Goal: Transaction & Acquisition: Book appointment/travel/reservation

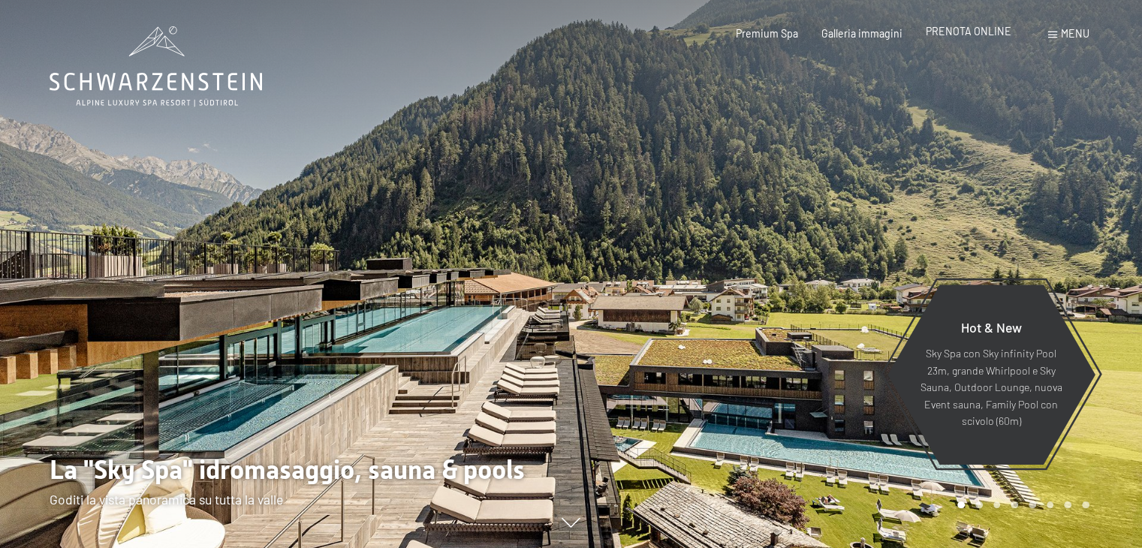
click at [969, 36] on span "PRENOTA ONLINE" at bounding box center [969, 31] width 86 height 13
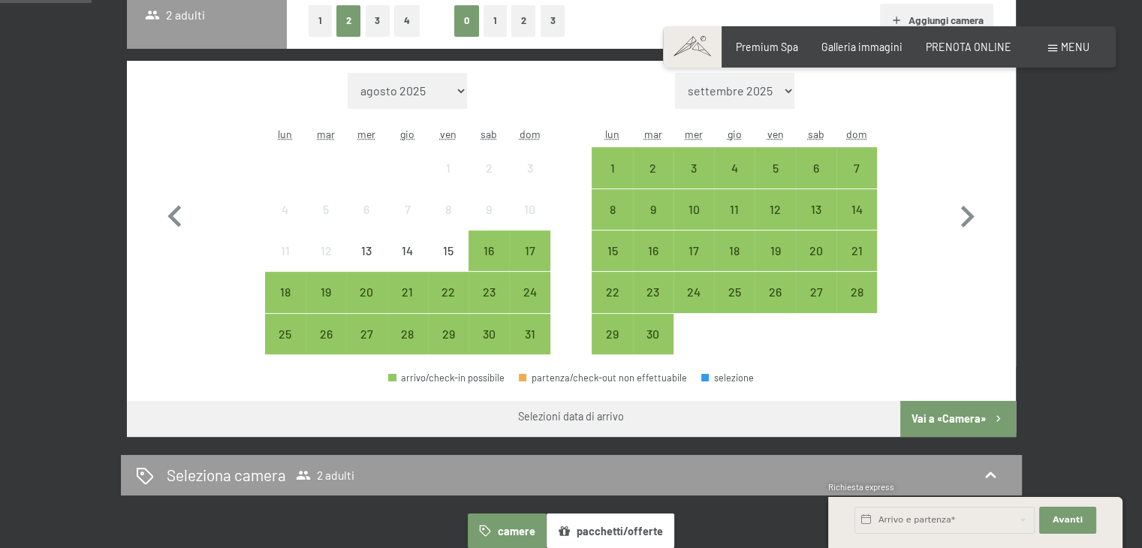
scroll to position [408, 0]
click at [487, 300] on div "23" at bounding box center [489, 304] width 38 height 38
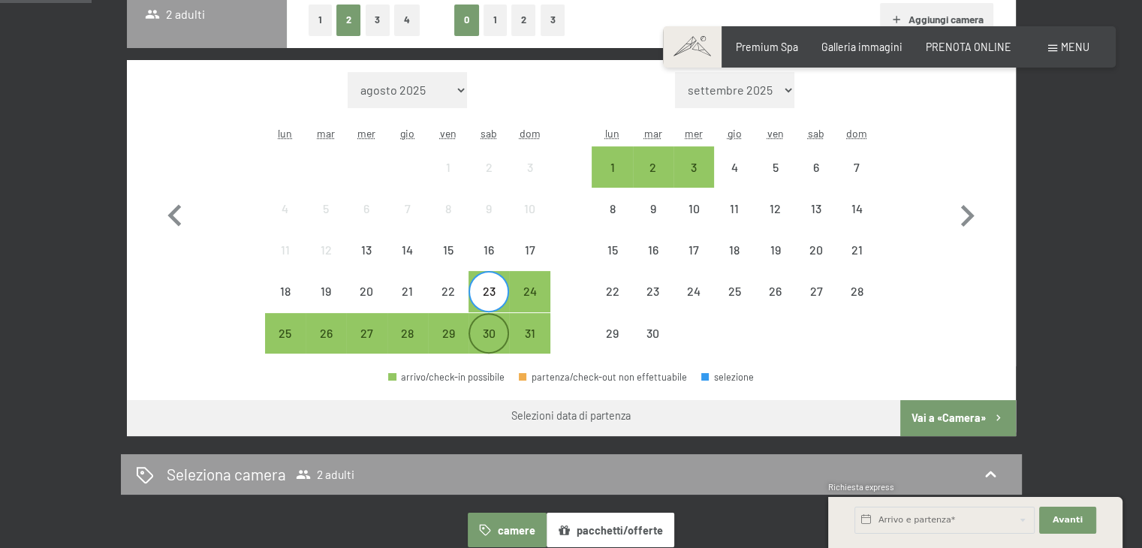
click at [488, 343] on div "30" at bounding box center [489, 346] width 38 height 38
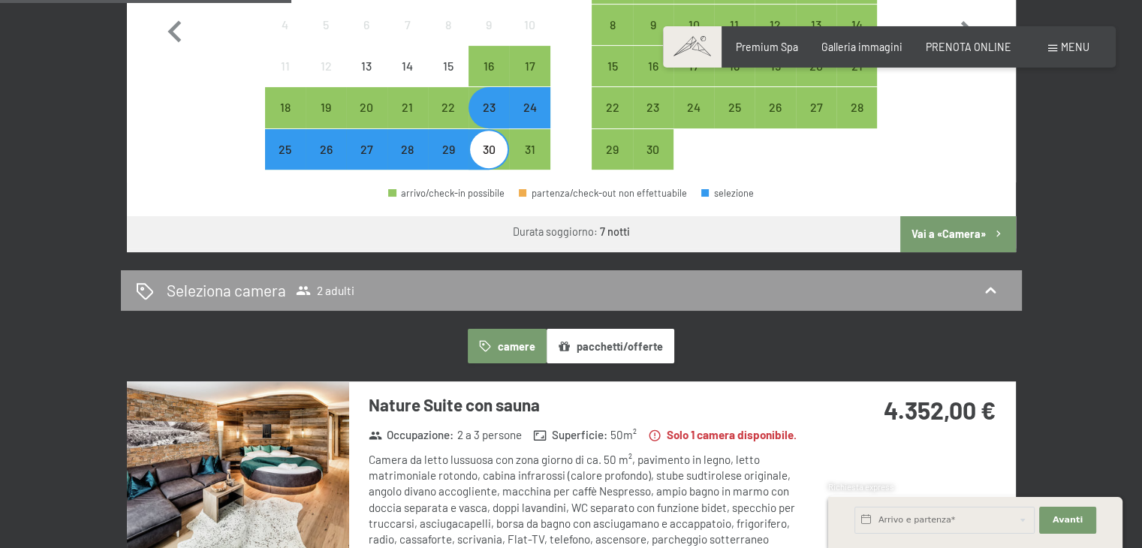
scroll to position [589, 0]
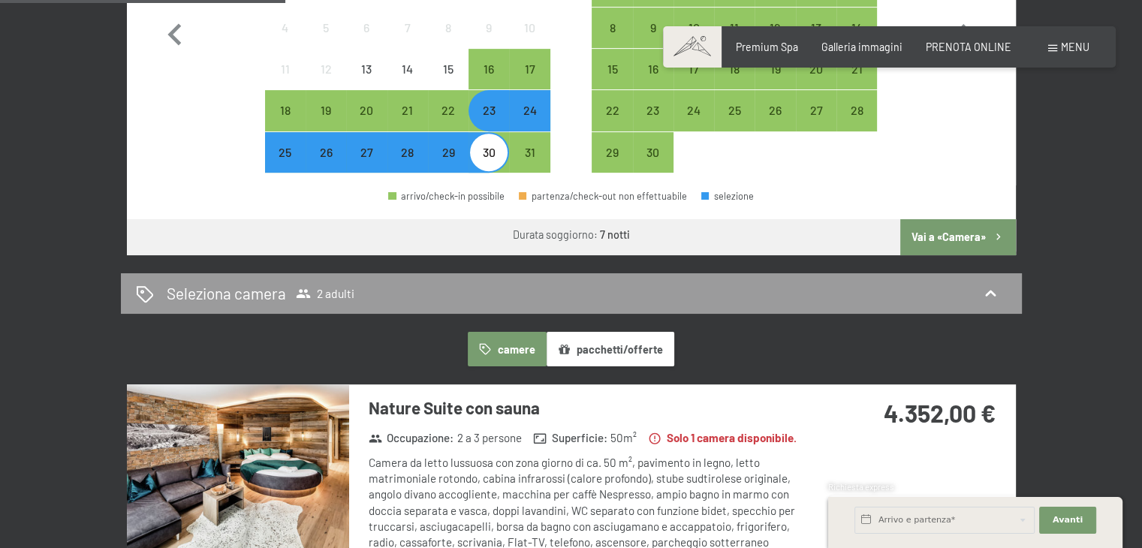
click at [533, 132] on div "31" at bounding box center [529, 152] width 41 height 41
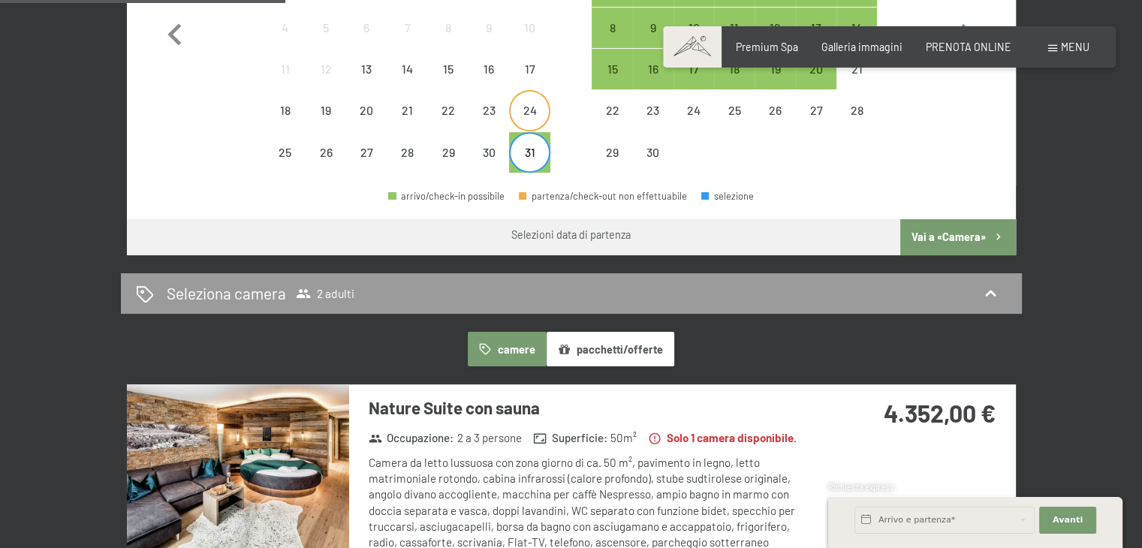
click at [529, 97] on div "24" at bounding box center [530, 111] width 38 height 38
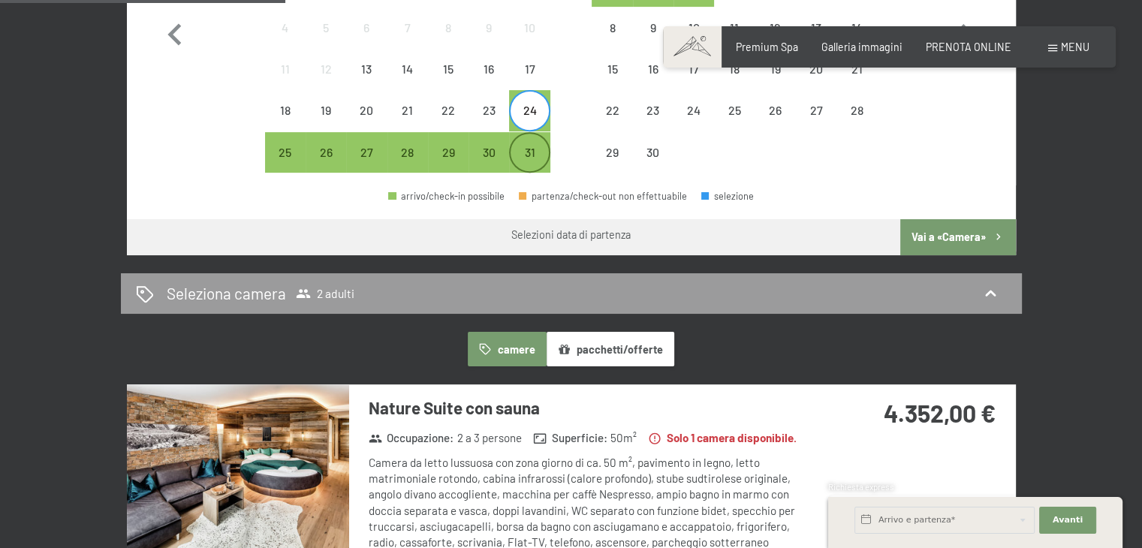
click at [532, 154] on div "31" at bounding box center [530, 165] width 38 height 38
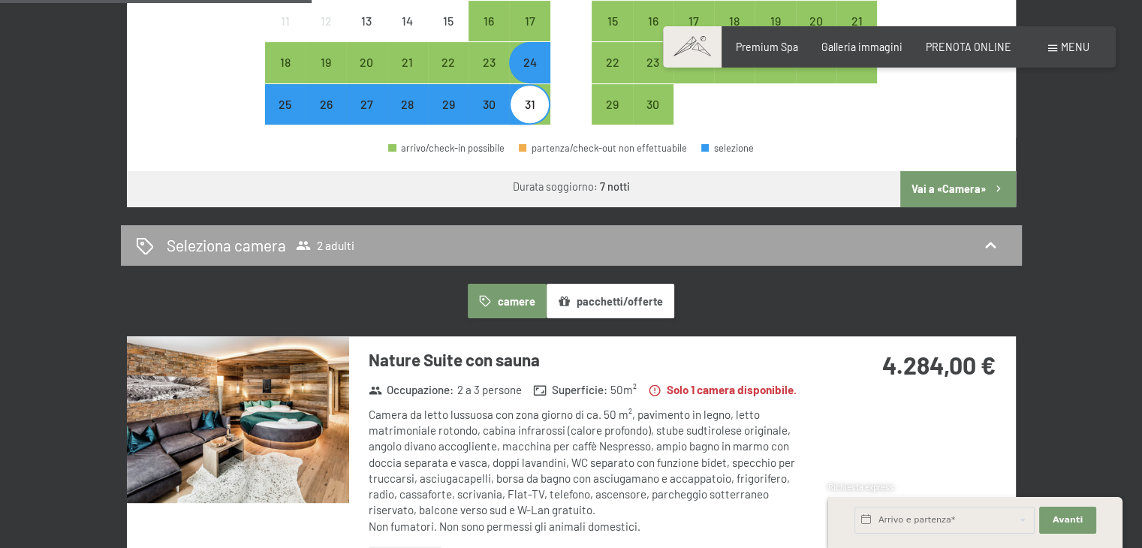
scroll to position [634, 0]
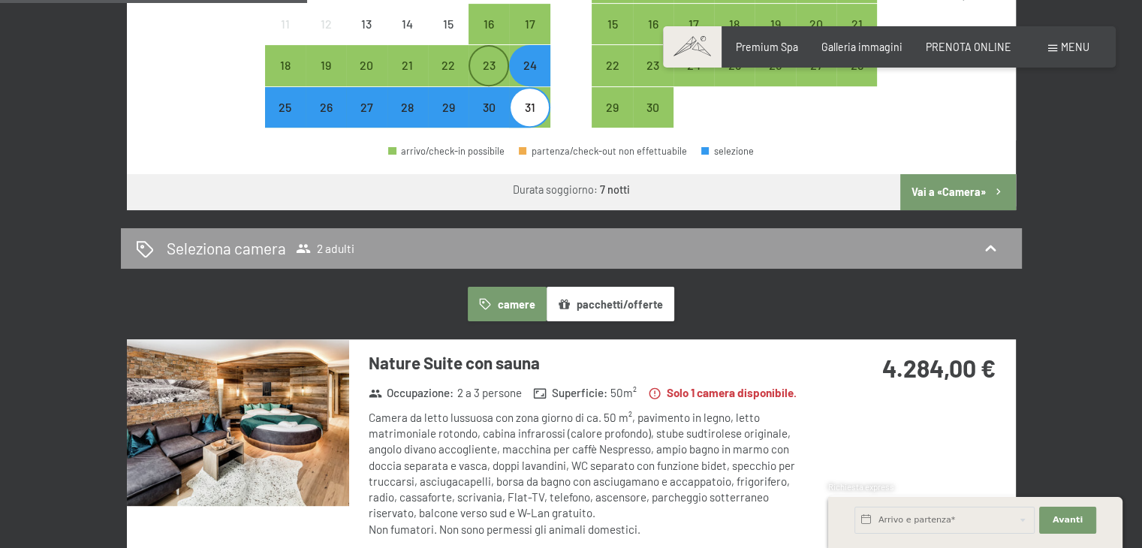
click at [505, 70] on div "23" at bounding box center [489, 78] width 38 height 38
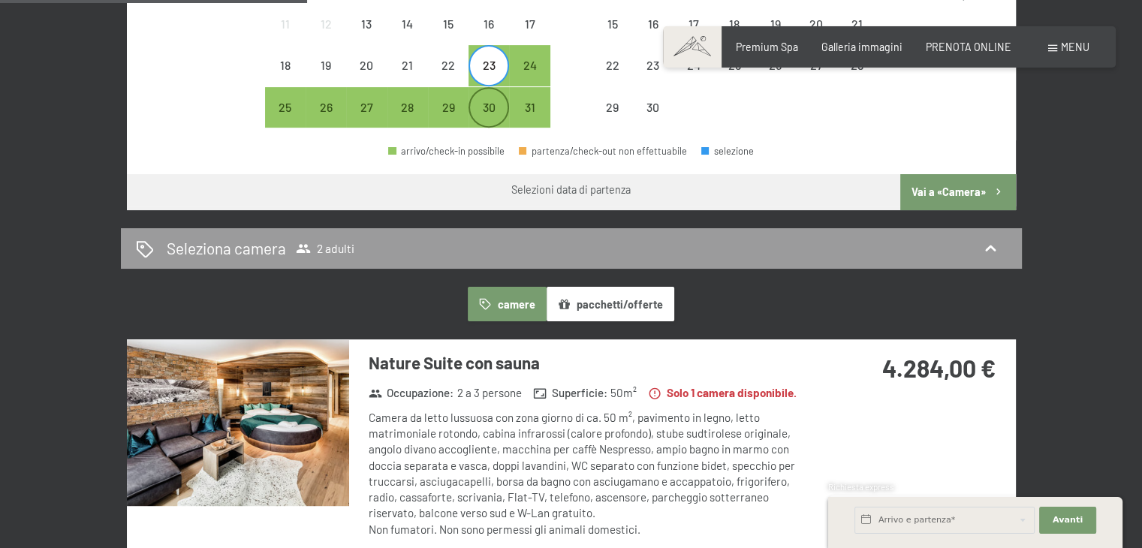
click at [499, 116] on div "30" at bounding box center [489, 120] width 38 height 38
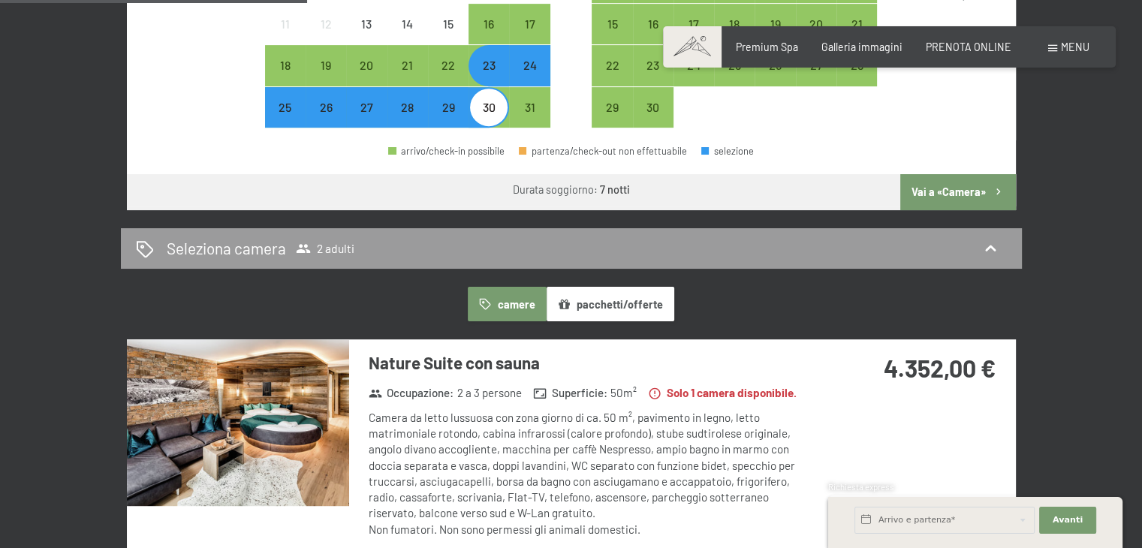
click at [538, 76] on div "24" at bounding box center [530, 78] width 38 height 38
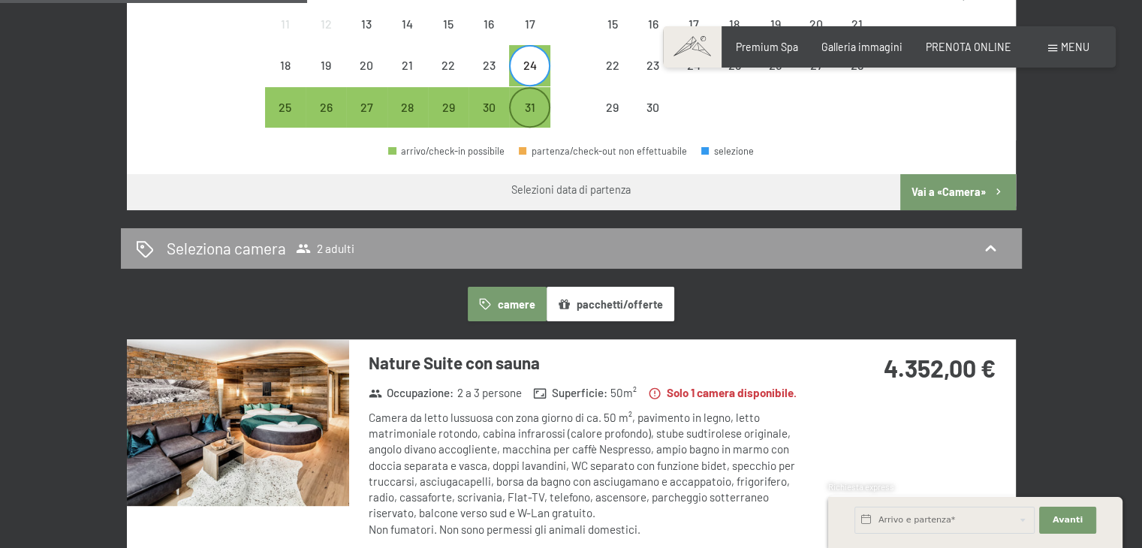
click at [538, 101] on div "31" at bounding box center [530, 120] width 38 height 38
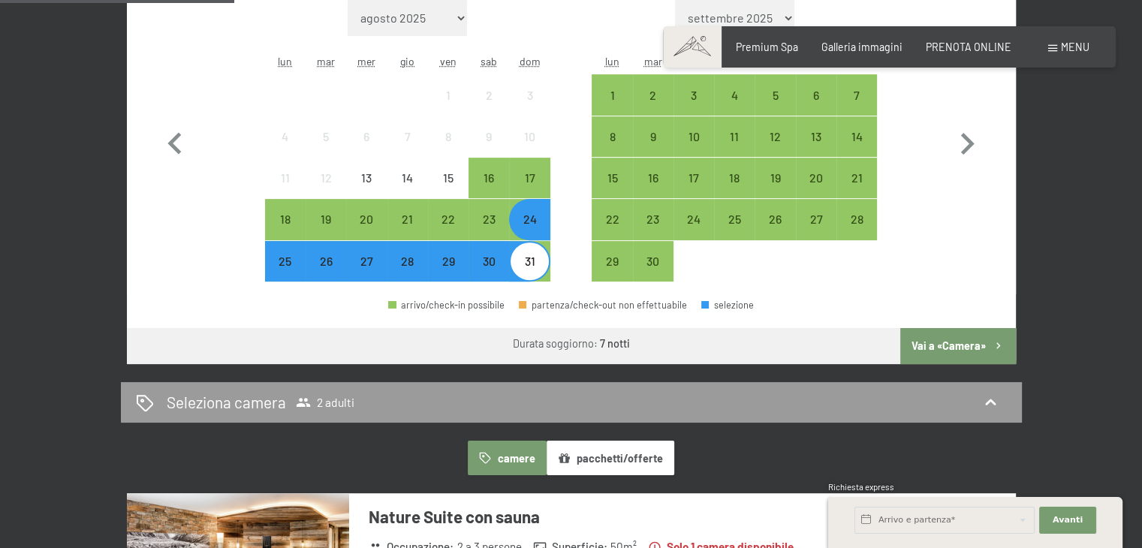
scroll to position [476, 0]
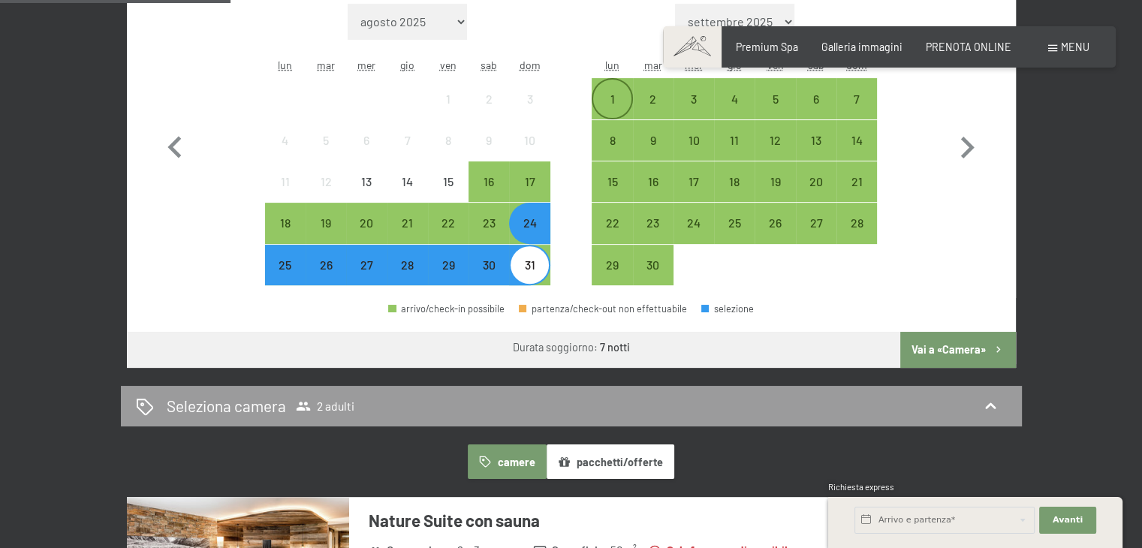
click at [616, 90] on div "1" at bounding box center [612, 99] width 38 height 38
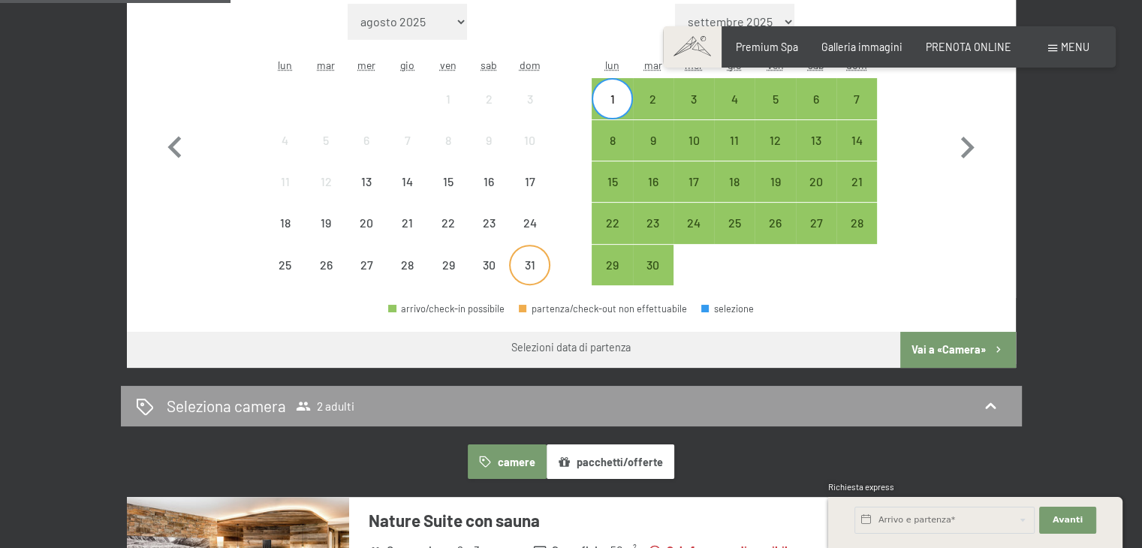
click at [525, 263] on div "31" at bounding box center [530, 278] width 38 height 38
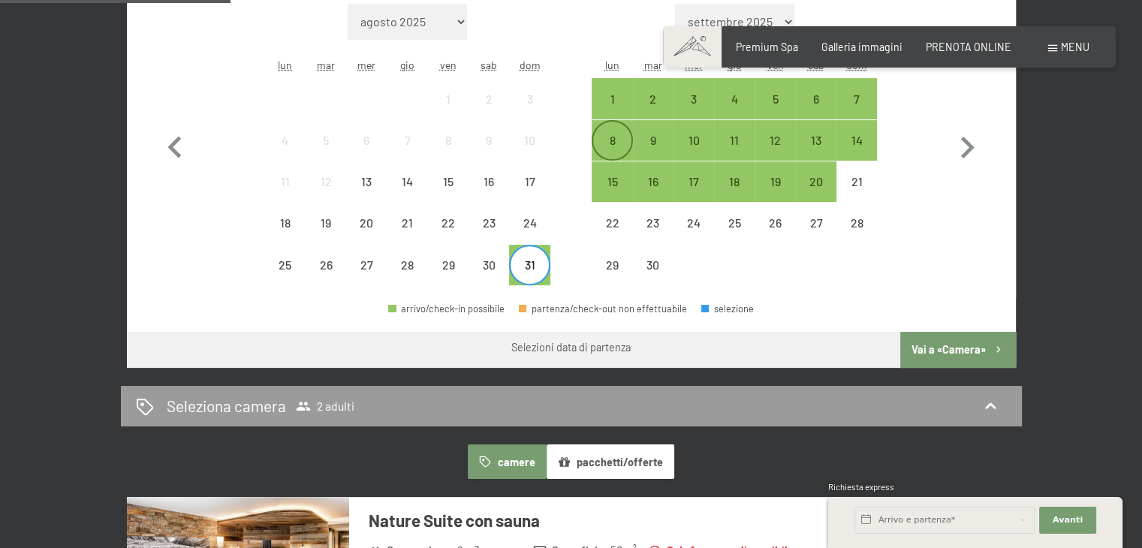
click at [612, 135] on div "8" at bounding box center [612, 153] width 38 height 38
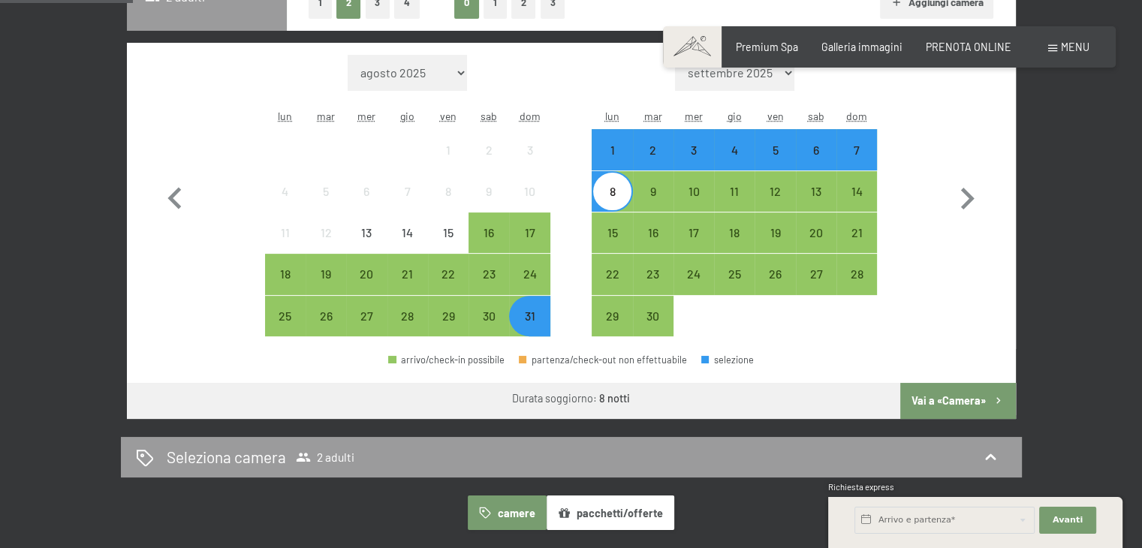
scroll to position [424, 0]
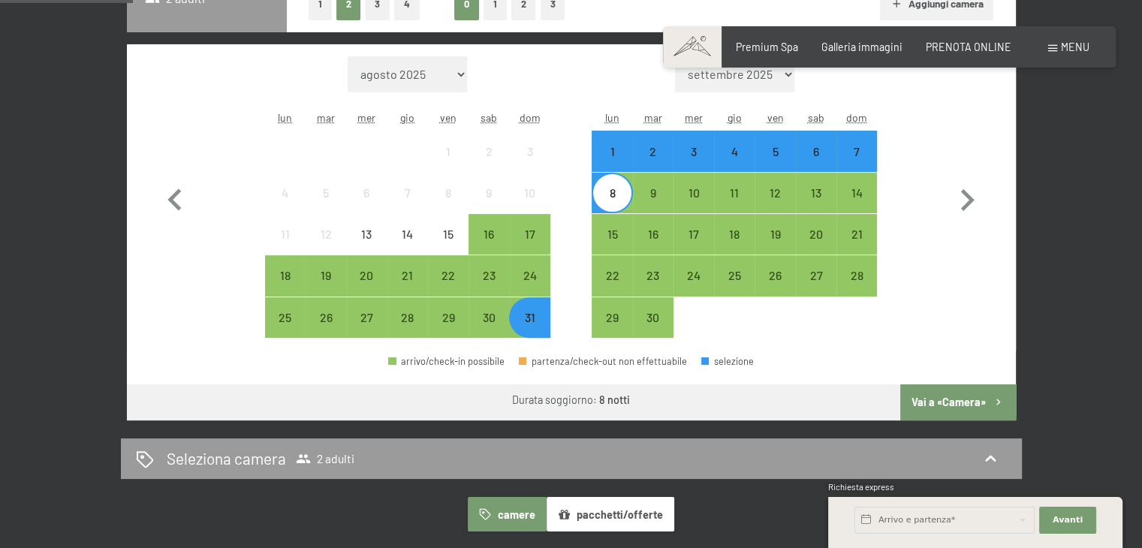
click at [611, 167] on div "1" at bounding box center [612, 165] width 38 height 38
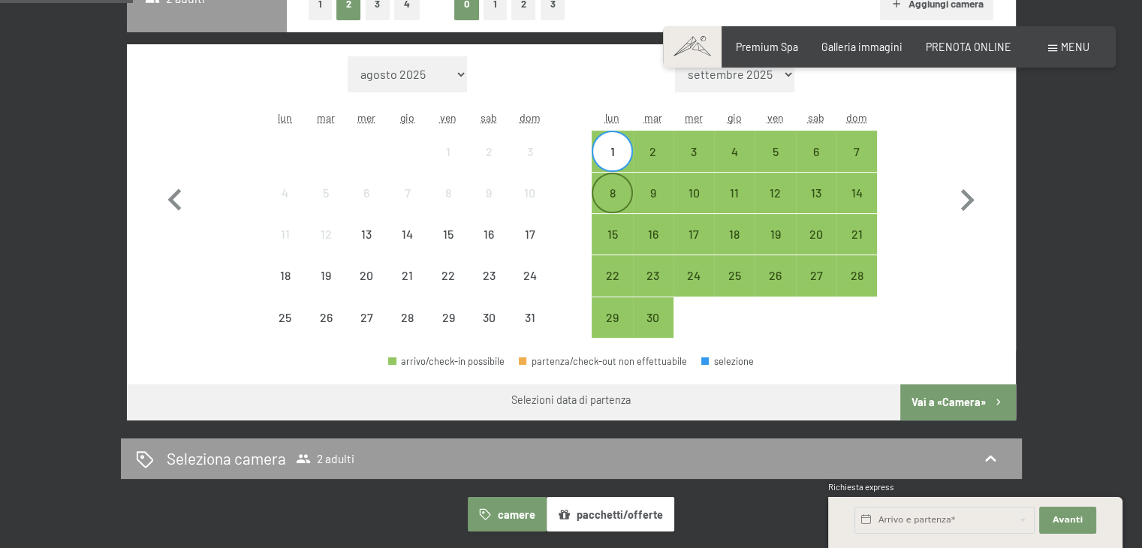
click at [613, 191] on div "8" at bounding box center [612, 206] width 38 height 38
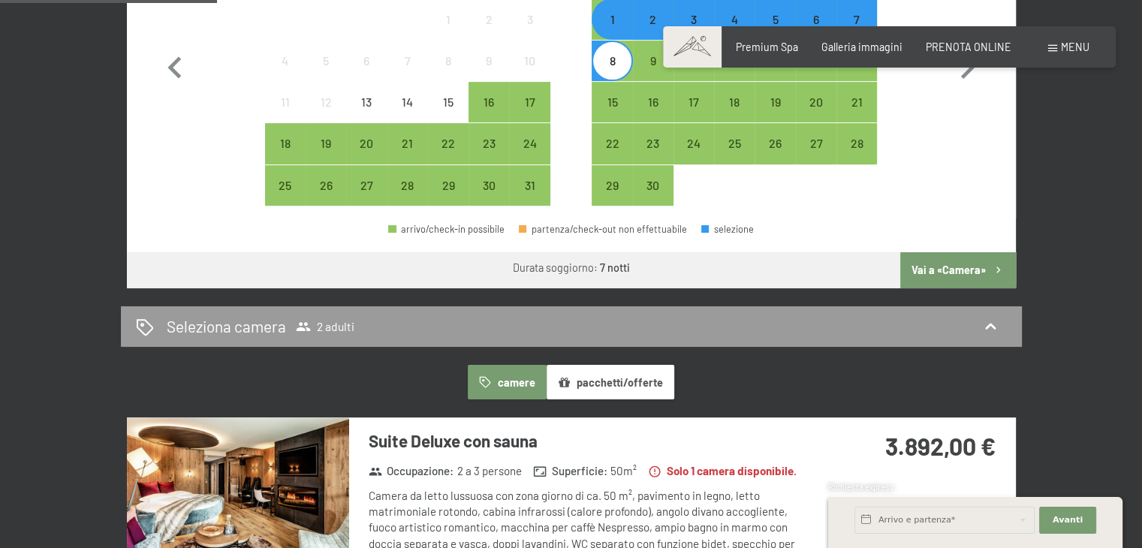
scroll to position [556, 0]
click at [489, 108] on div "16" at bounding box center [489, 115] width 38 height 38
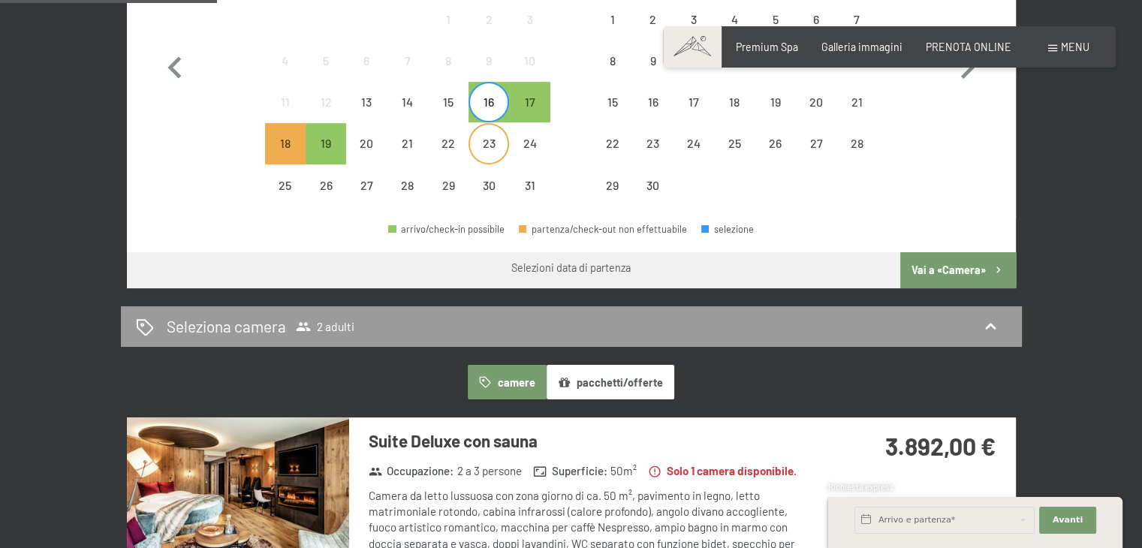
click at [487, 152] on div "23" at bounding box center [489, 156] width 38 height 38
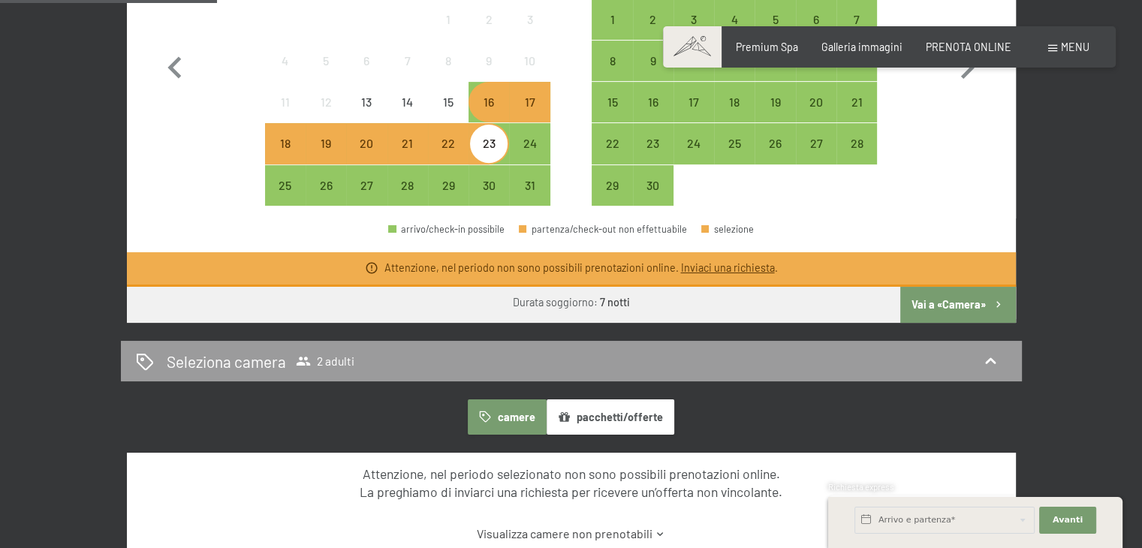
click at [880, 198] on div "Mese/anno agosto 2025 settembre 2025 ottobre 2025 novembre 2025 dicembre 2025 g…" at bounding box center [571, 65] width 836 height 282
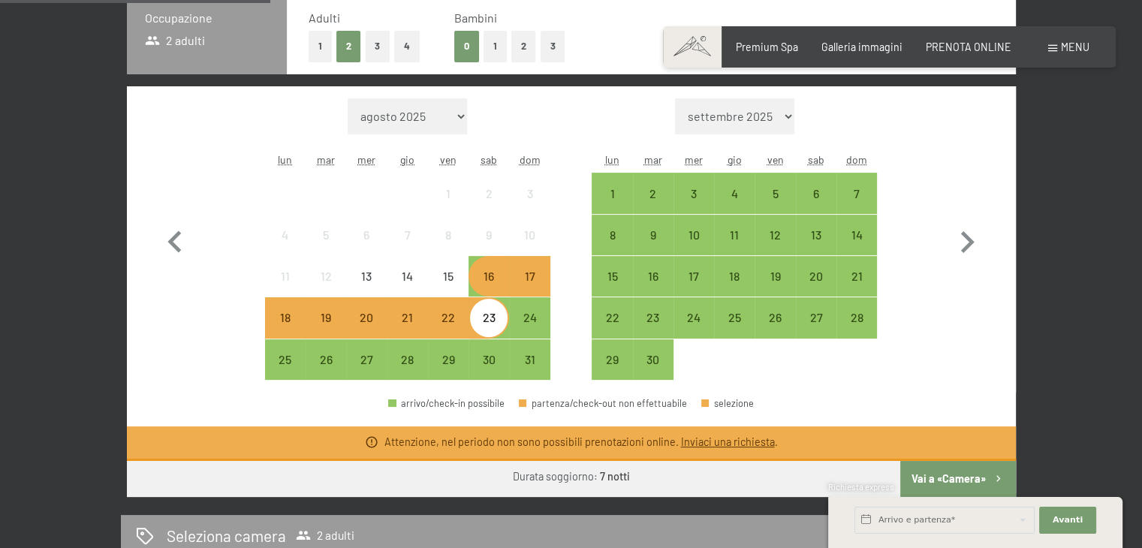
scroll to position [382, 0]
click at [532, 309] on div "24" at bounding box center [530, 318] width 38 height 38
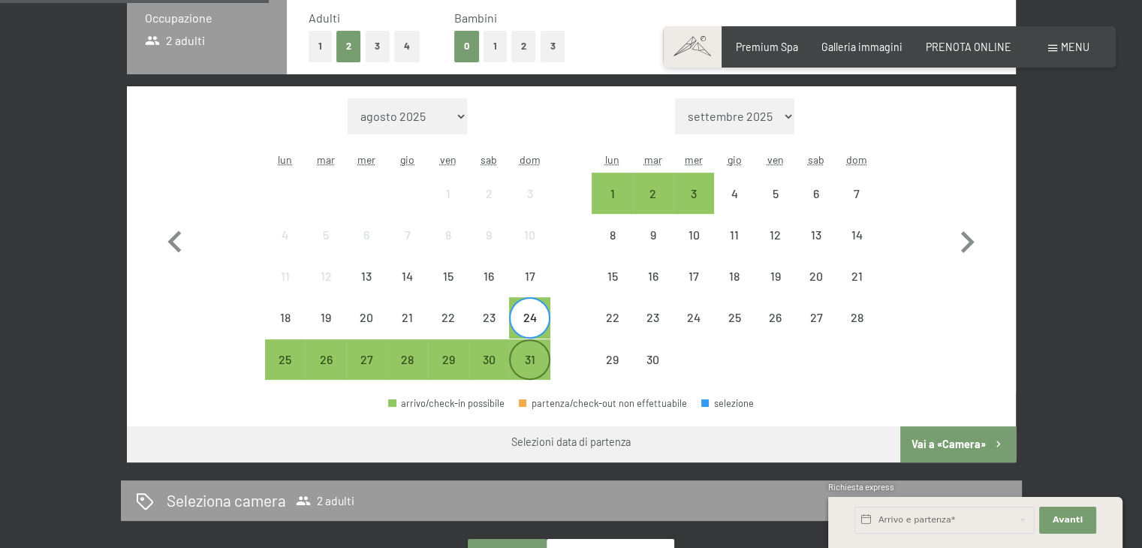
click at [532, 357] on div "31" at bounding box center [530, 373] width 38 height 38
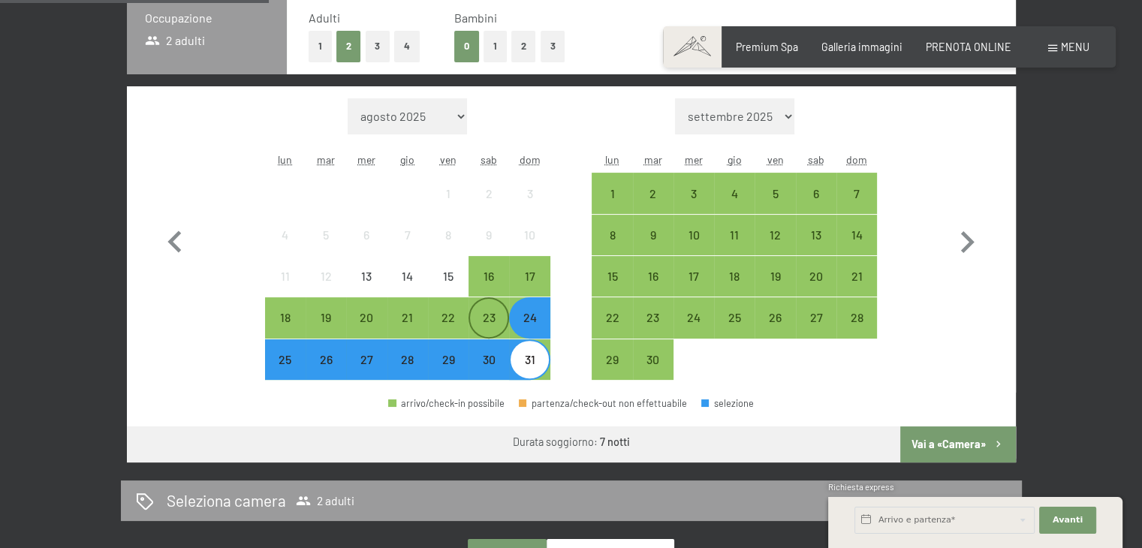
click at [496, 324] on div "23" at bounding box center [489, 331] width 38 height 38
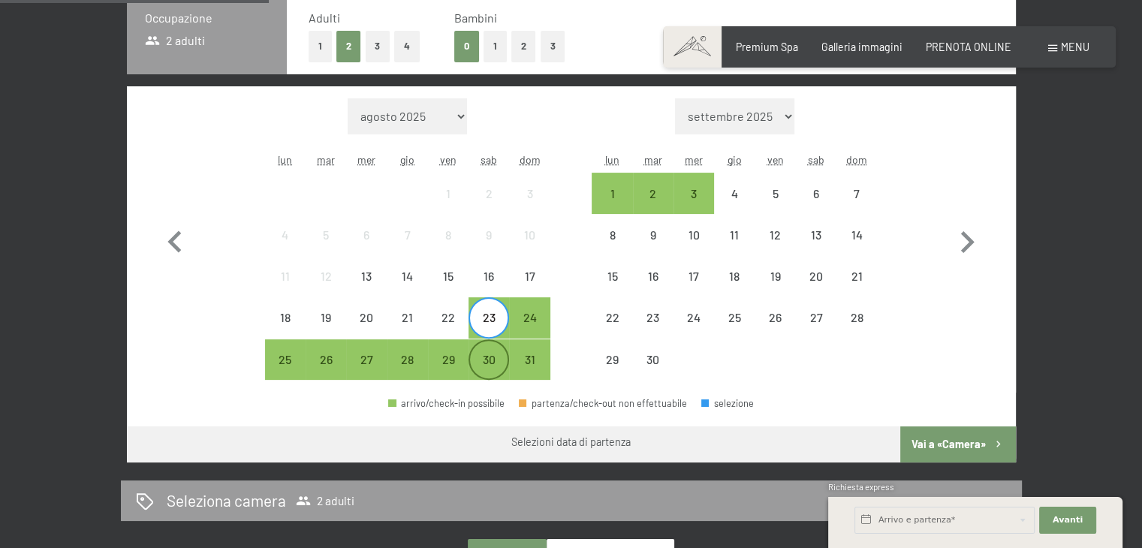
click at [493, 348] on div "30" at bounding box center [489, 360] width 38 height 38
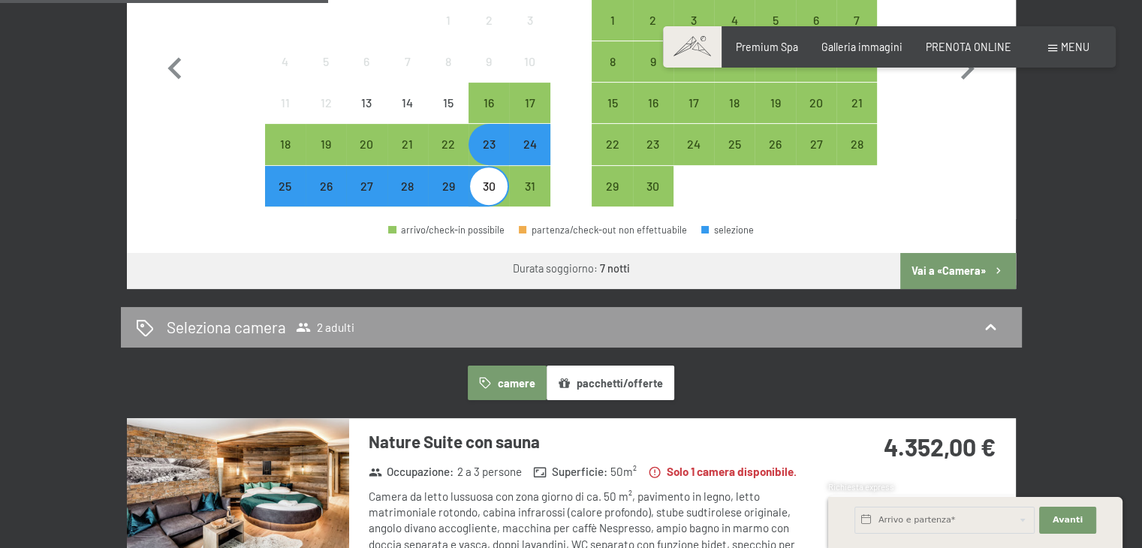
scroll to position [681, 0]
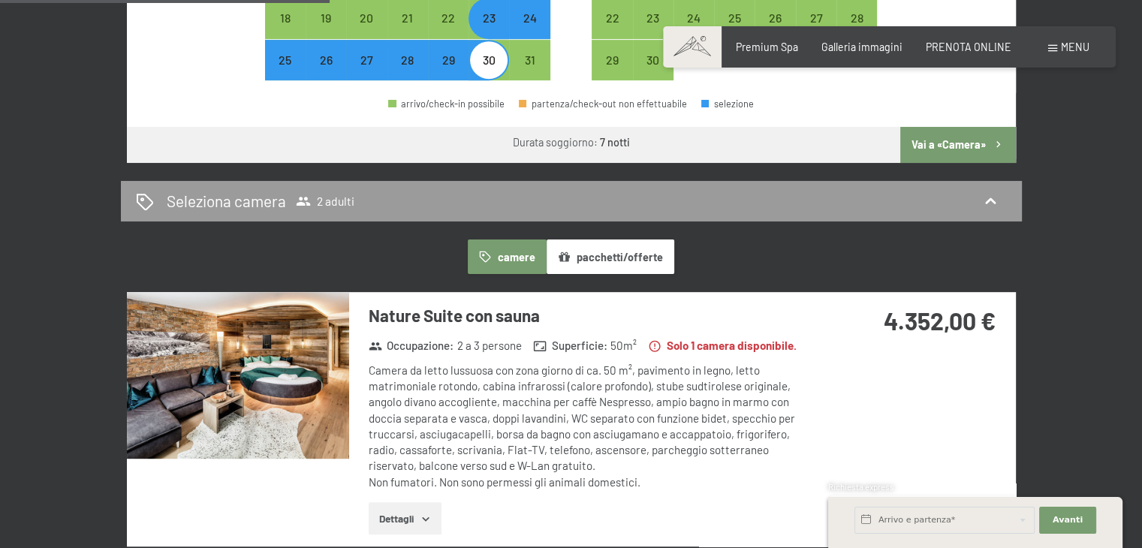
click at [257, 366] on img at bounding box center [238, 375] width 222 height 167
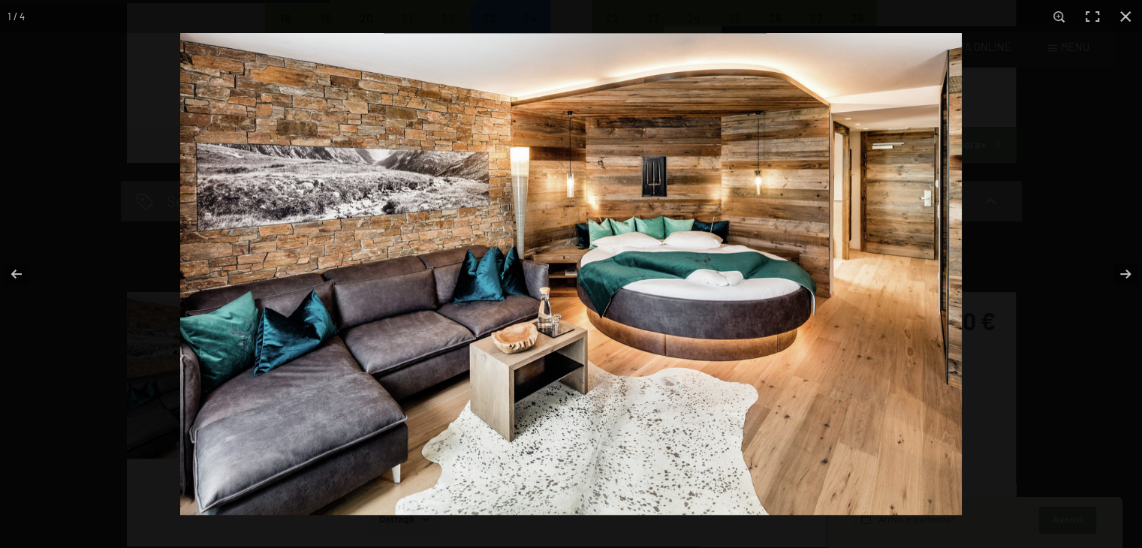
click at [756, 220] on img at bounding box center [571, 274] width 782 height 482
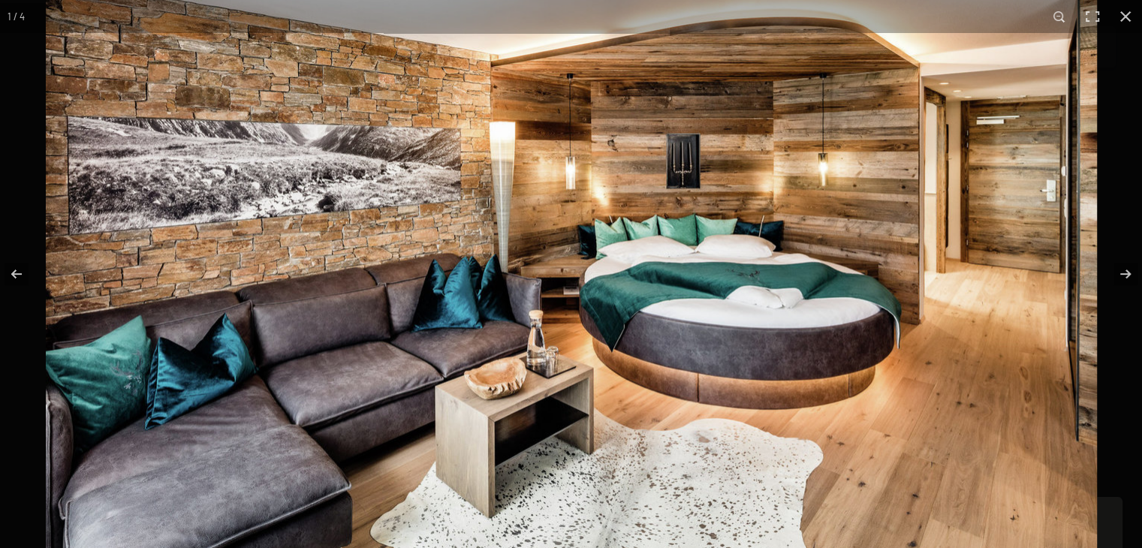
click at [708, 281] on img at bounding box center [571, 292] width 1051 height 648
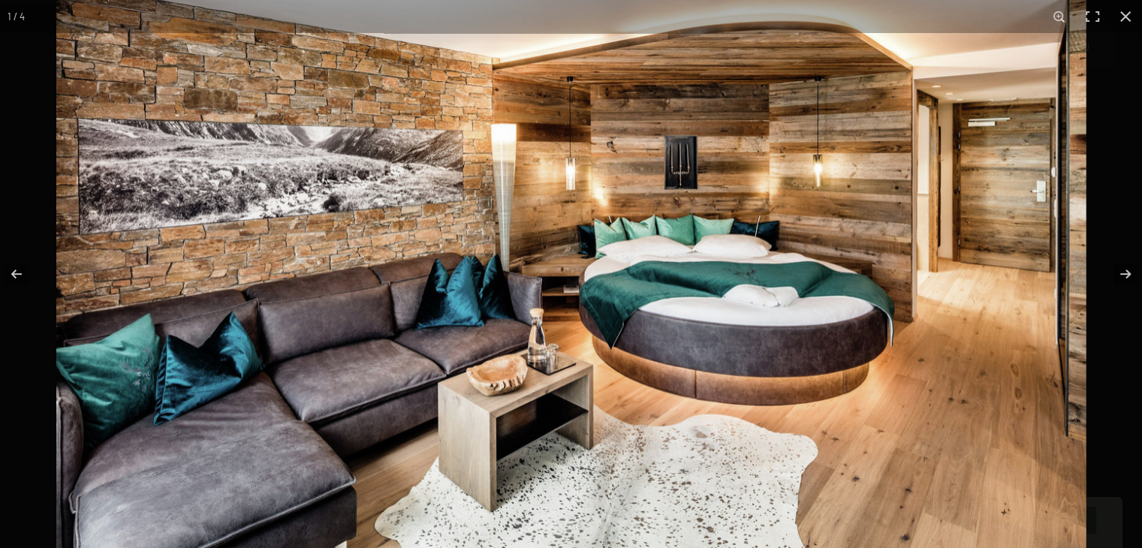
click at [708, 281] on img at bounding box center [571, 291] width 1030 height 635
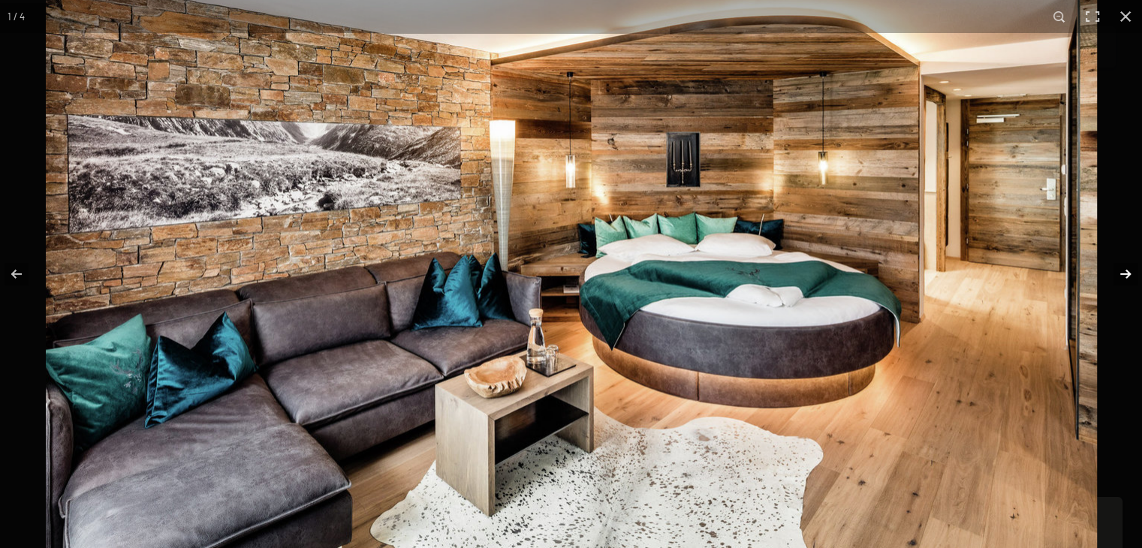
click at [1131, 277] on button "button" at bounding box center [1116, 274] width 53 height 75
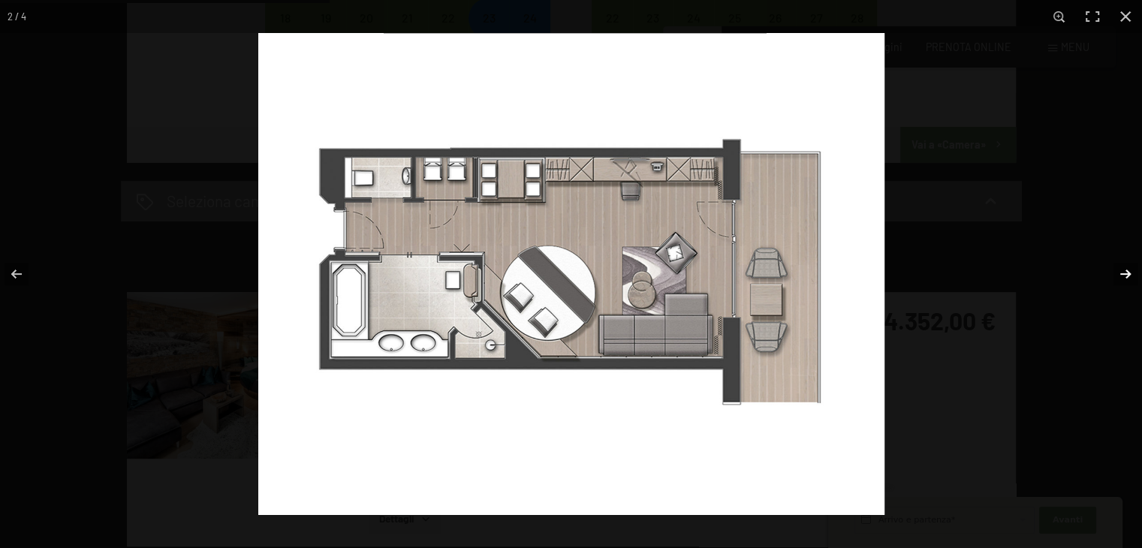
click at [1131, 277] on button "button" at bounding box center [1116, 274] width 53 height 75
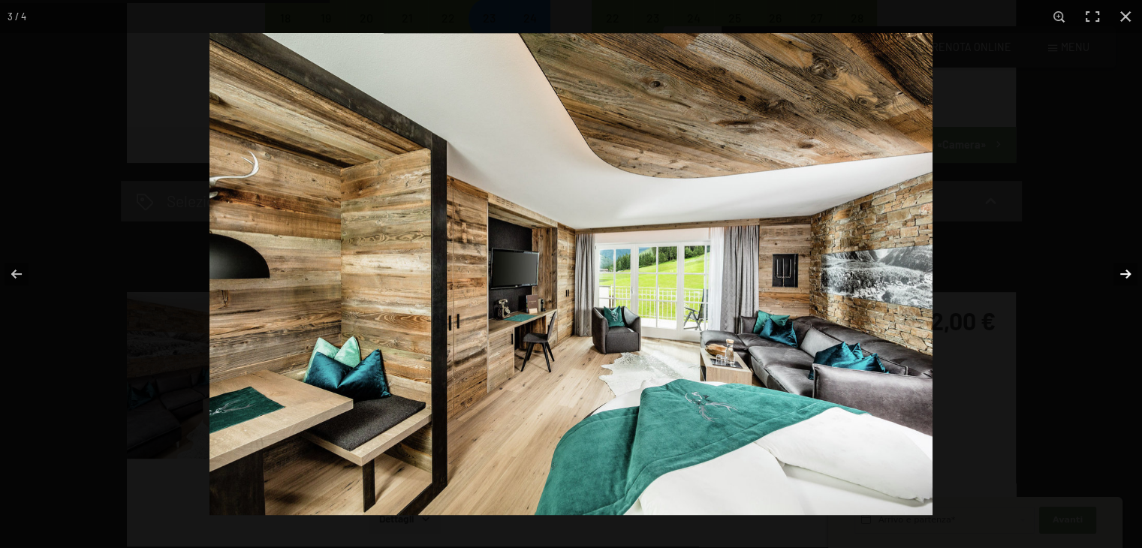
click at [1131, 277] on button "button" at bounding box center [1116, 274] width 53 height 75
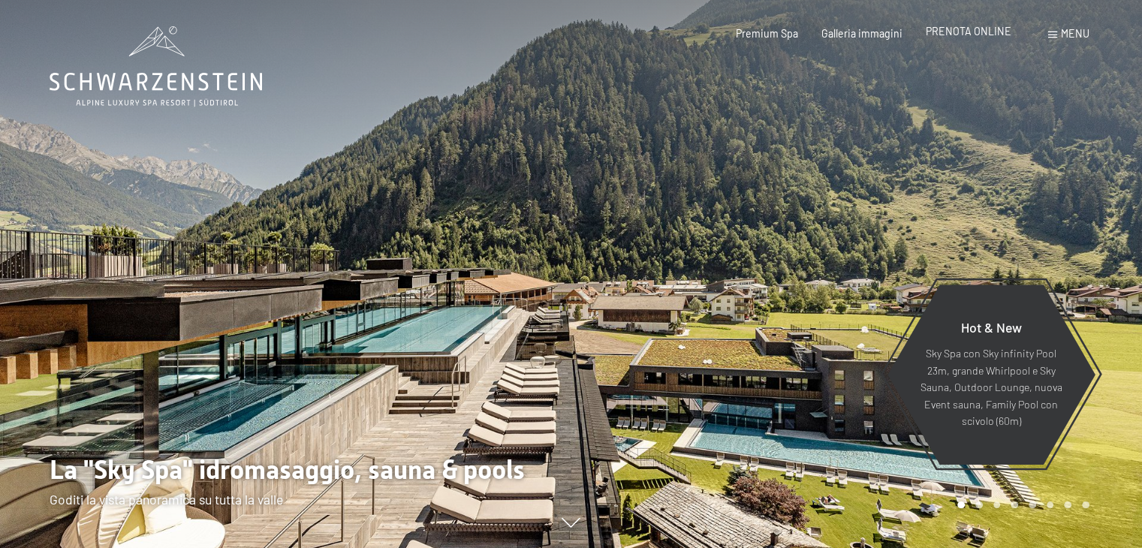
click at [969, 35] on span "PRENOTA ONLINE" at bounding box center [969, 31] width 86 height 13
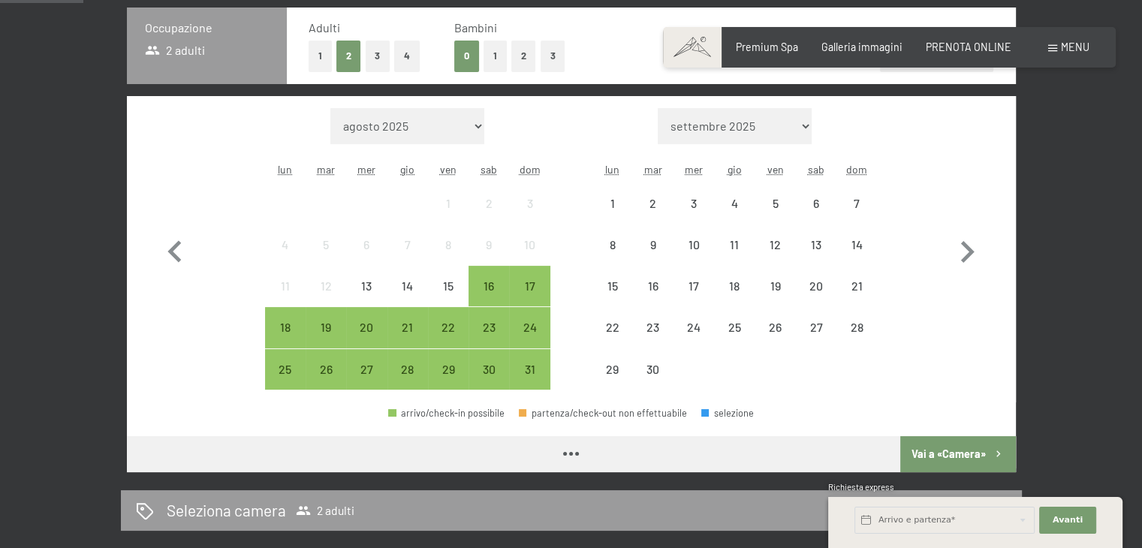
scroll to position [374, 0]
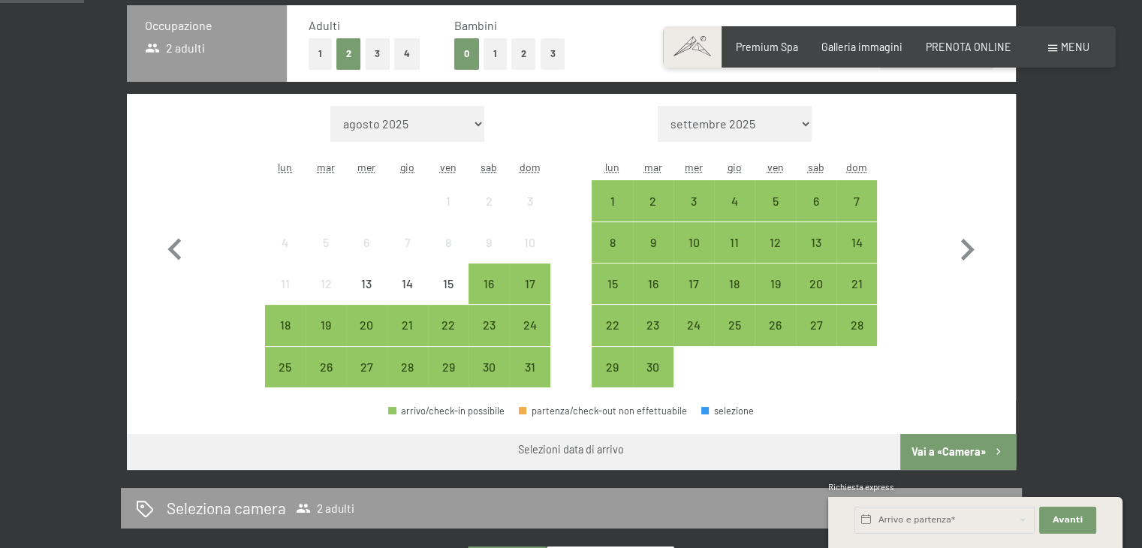
click at [492, 321] on span "Consenso marketing*" at bounding box center [482, 316] width 113 height 15
click at [418, 321] on input "Consenso marketing*" at bounding box center [410, 316] width 15 height 15
checkbox input "false"
click at [487, 326] on div "23" at bounding box center [489, 338] width 38 height 38
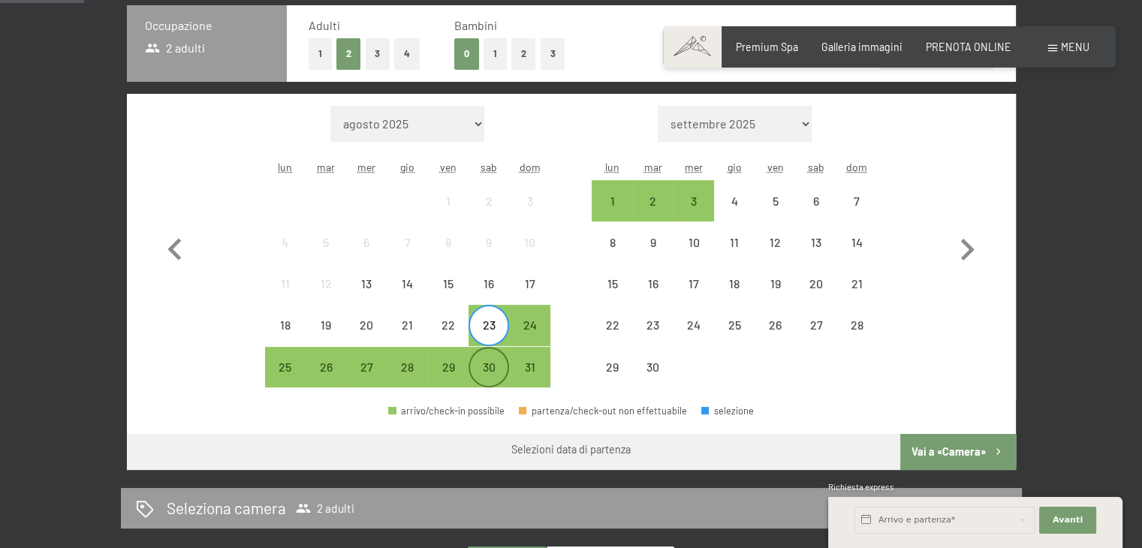
click at [484, 355] on div "30" at bounding box center [489, 367] width 38 height 38
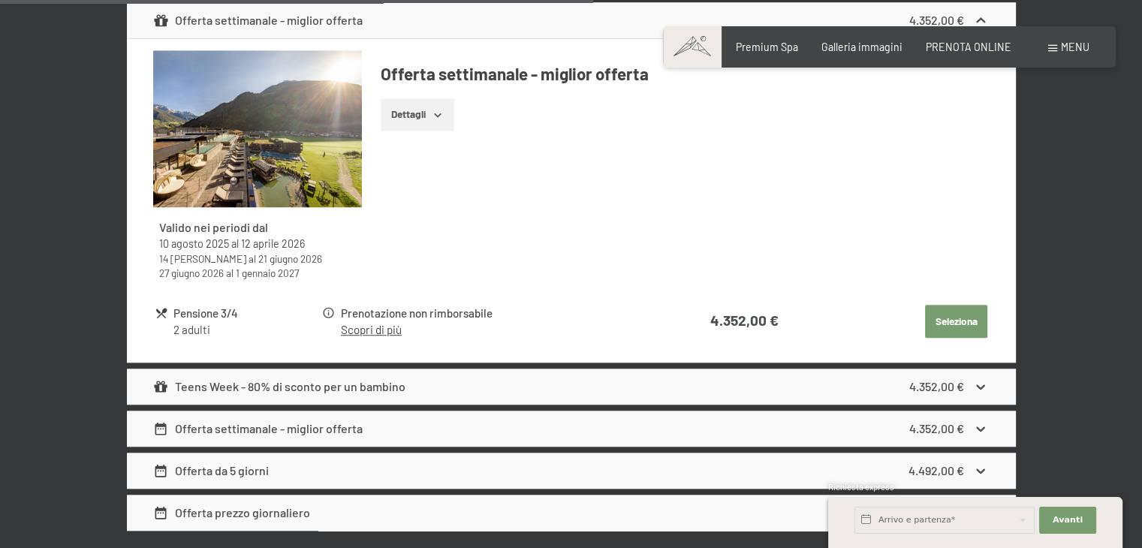
scroll to position [1235, 0]
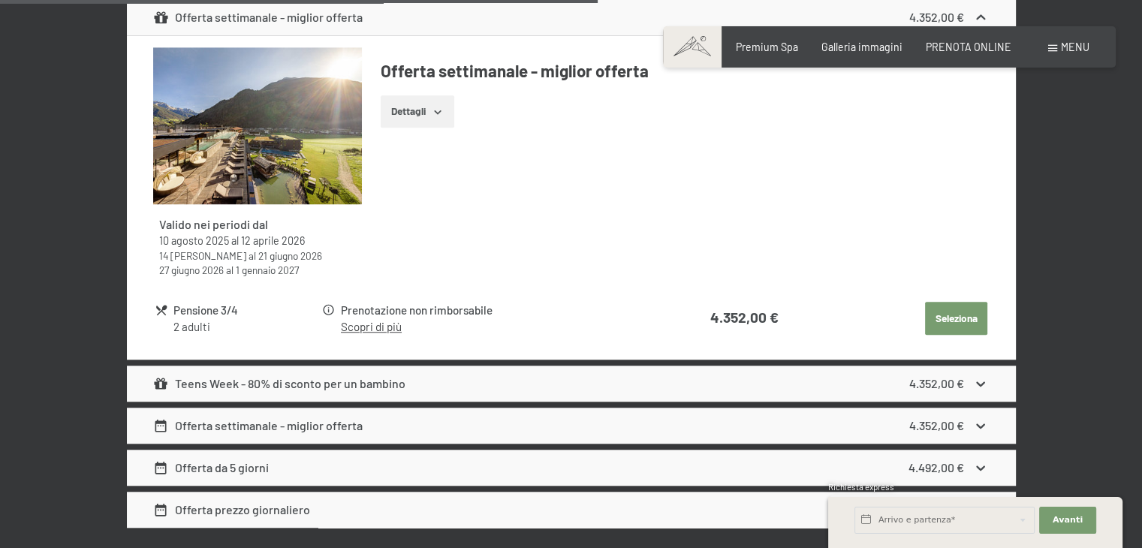
click at [381, 321] on link "Scopri di più" at bounding box center [371, 327] width 61 height 14
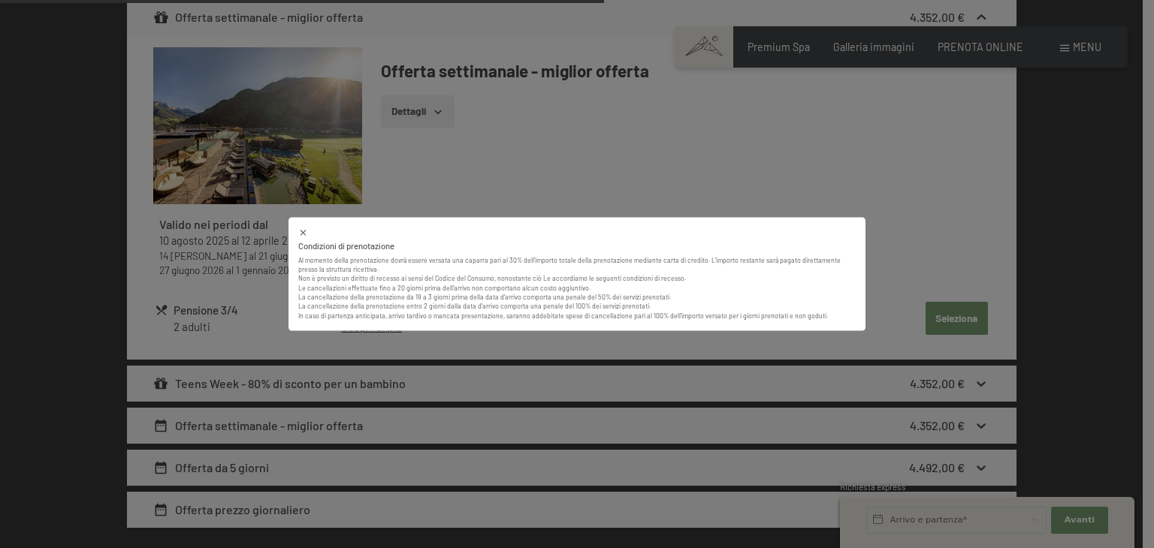
click at [629, 163] on div "Condizioni di prenotazione Al momento della prenotazione dovrà essere versata u…" at bounding box center [577, 274] width 1154 height 548
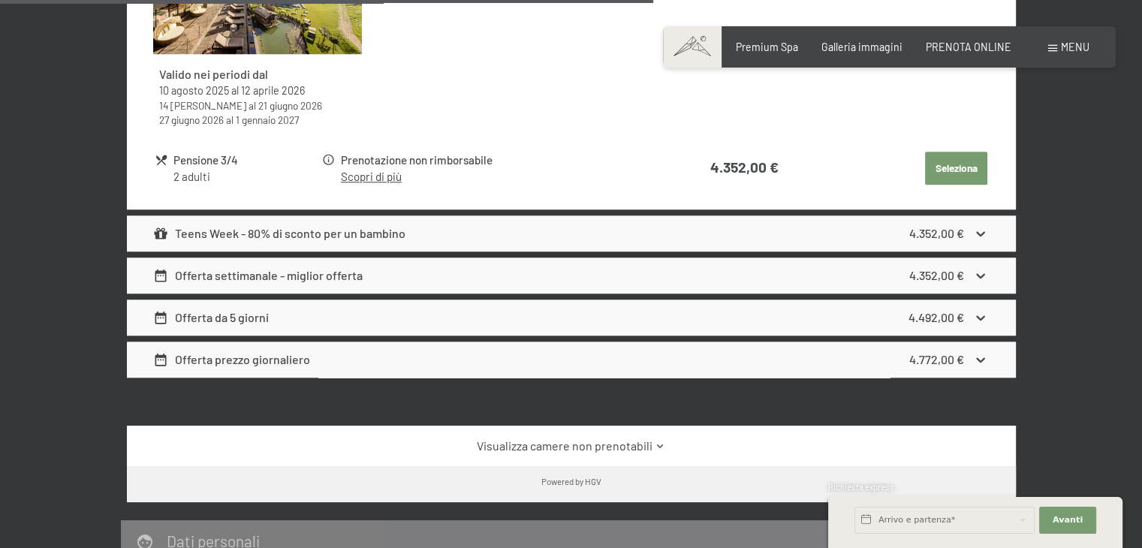
scroll to position [1387, 0]
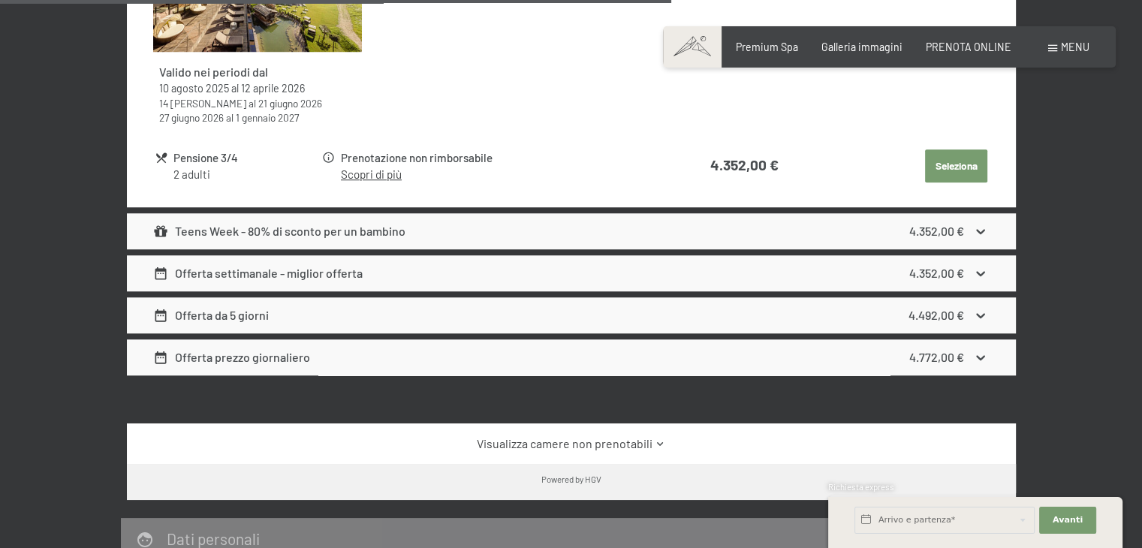
click at [261, 360] on div "Offerta prezzo giornaliero" at bounding box center [231, 357] width 157 height 18
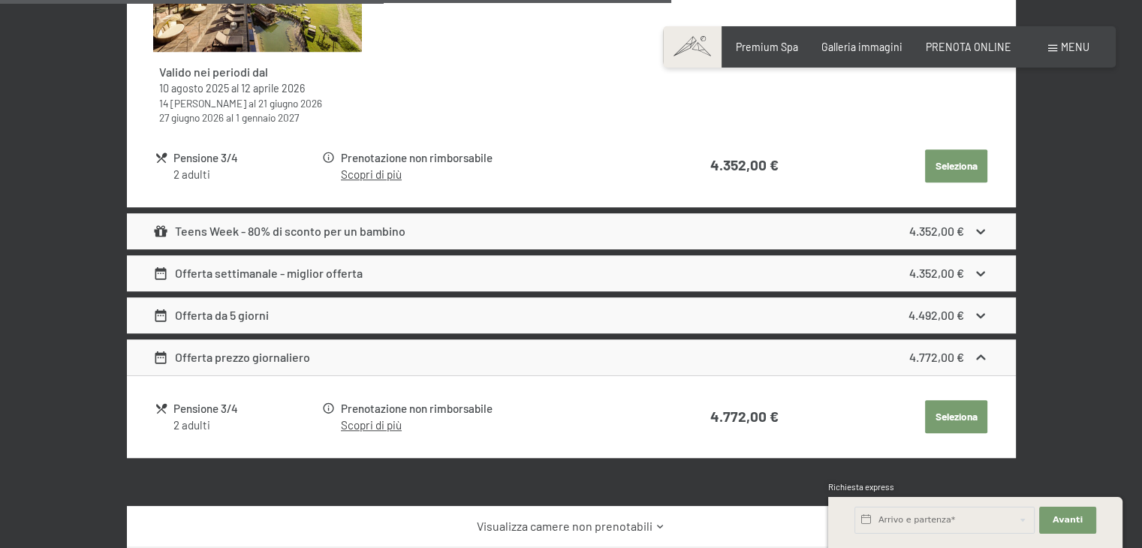
click at [261, 360] on div "Offerta prezzo giornaliero" at bounding box center [231, 357] width 157 height 18
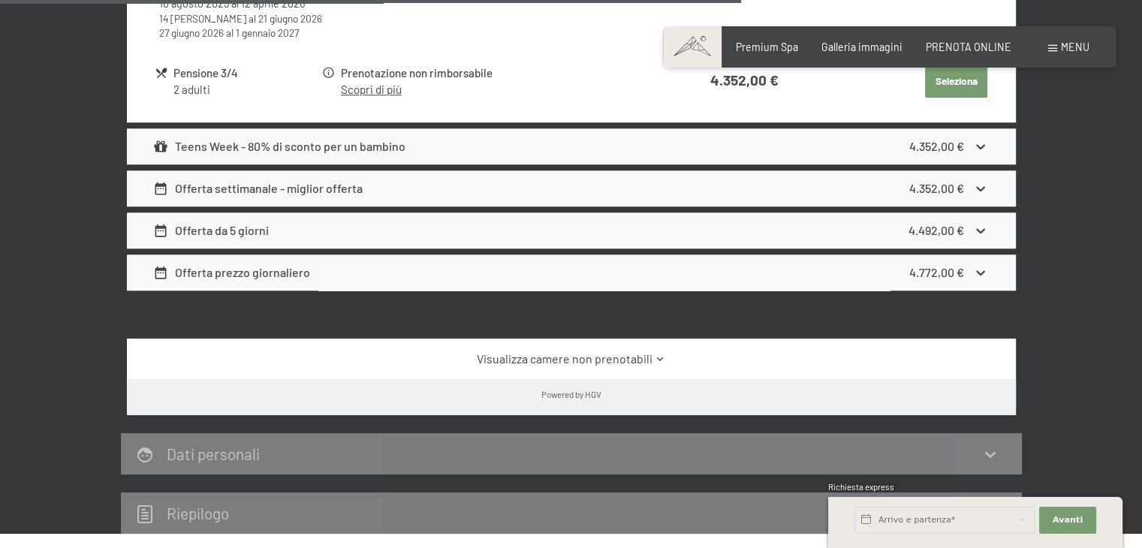
scroll to position [1534, 0]
